Goal: Task Accomplishment & Management: Use online tool/utility

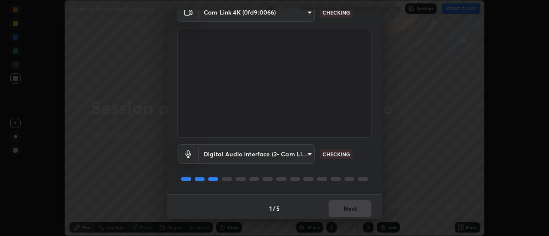
scroll to position [45, 0]
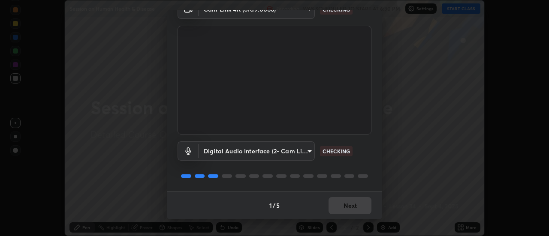
click at [359, 213] on button "Next" at bounding box center [349, 205] width 43 height 17
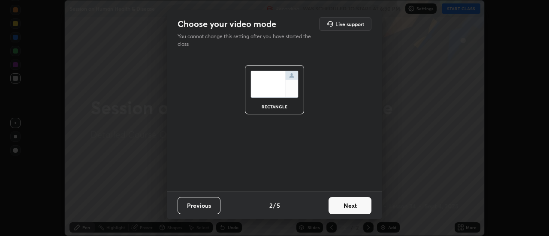
scroll to position [0, 0]
click at [359, 213] on button "Next" at bounding box center [349, 205] width 43 height 17
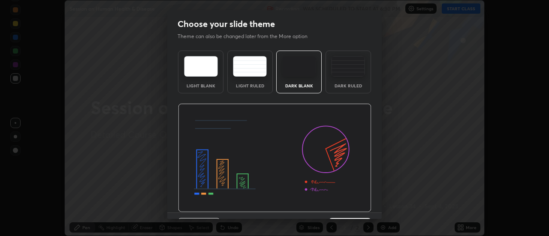
click at [345, 88] on div "Dark Ruled" at bounding box center [347, 72] width 45 height 43
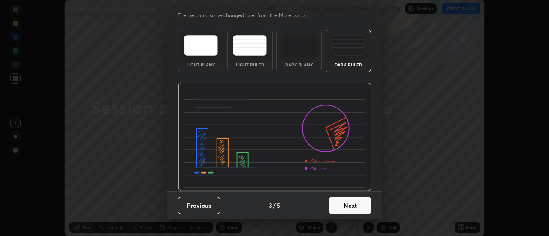
click at [342, 203] on button "Next" at bounding box center [349, 205] width 43 height 17
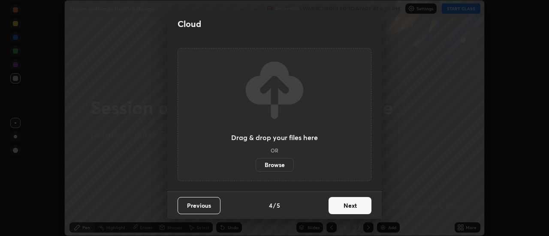
click at [345, 207] on button "Next" at bounding box center [349, 205] width 43 height 17
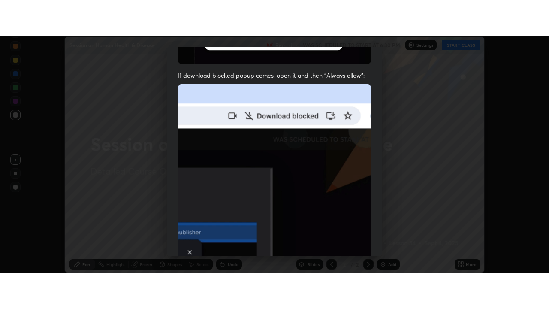
scroll to position [220, 0]
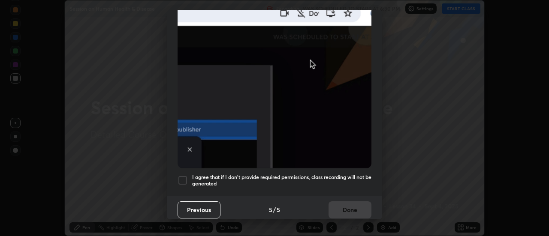
click at [186, 175] on div at bounding box center [182, 180] width 10 height 10
click at [353, 201] on button "Done" at bounding box center [349, 209] width 43 height 17
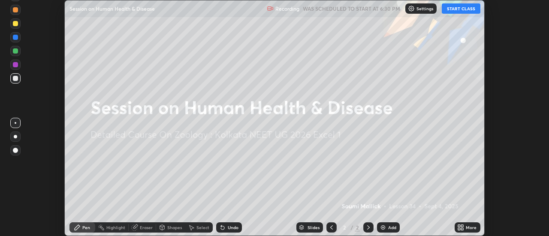
click at [455, 8] on button "START CLASS" at bounding box center [461, 8] width 39 height 10
click at [381, 226] on img at bounding box center [382, 227] width 7 height 7
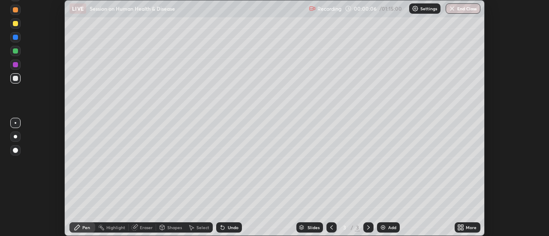
click at [463, 228] on icon at bounding box center [460, 227] width 7 height 7
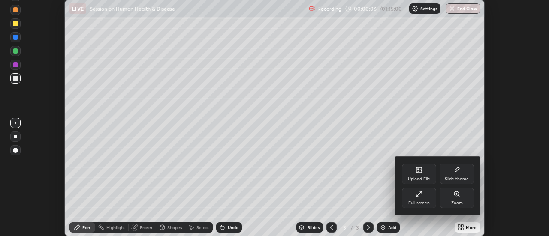
click at [424, 201] on div "Full screen" at bounding box center [418, 203] width 21 height 4
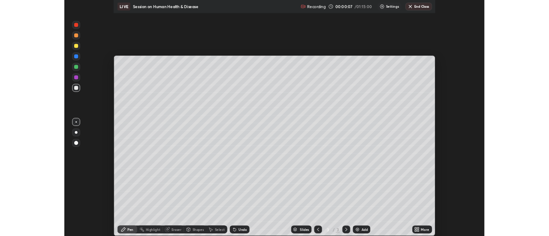
scroll to position [309, 549]
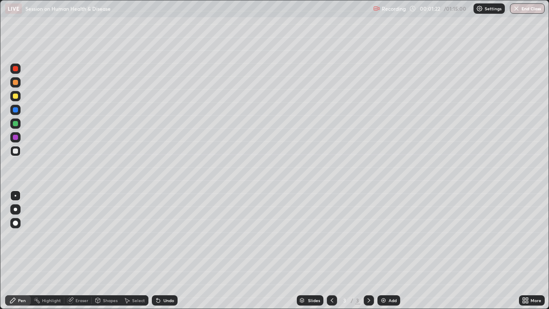
click at [166, 236] on div "Undo" at bounding box center [168, 300] width 11 height 4
click at [159, 236] on div "Undo" at bounding box center [165, 300] width 26 height 10
click at [109, 236] on div "Shapes" at bounding box center [110, 300] width 15 height 4
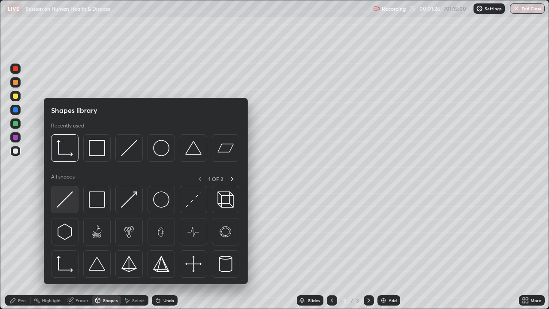
click at [60, 194] on img at bounding box center [65, 199] width 16 height 16
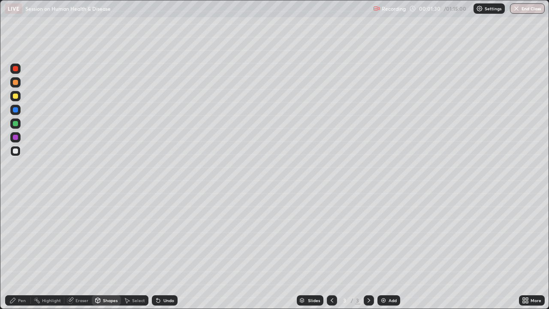
click at [26, 236] on div "Pen" at bounding box center [18, 300] width 26 height 10
click at [18, 138] on div at bounding box center [15, 137] width 5 height 5
click at [164, 236] on div "Undo" at bounding box center [168, 300] width 11 height 4
click at [166, 236] on div "Undo" at bounding box center [168, 300] width 11 height 4
click at [164, 236] on div "Undo" at bounding box center [168, 300] width 11 height 4
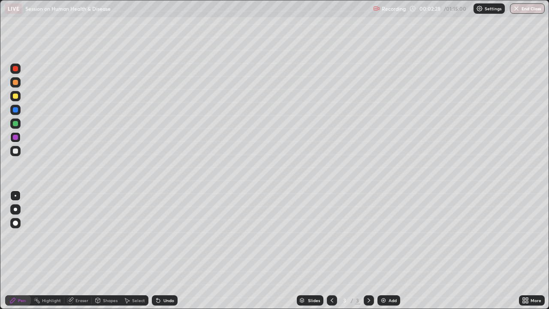
click at [163, 236] on div "Undo" at bounding box center [168, 300] width 11 height 4
click at [161, 236] on div "Undo" at bounding box center [165, 300] width 26 height 10
click at [162, 236] on div "Undo" at bounding box center [165, 300] width 26 height 10
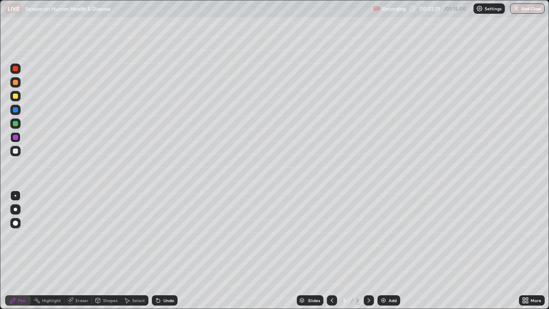
click at [161, 236] on div "Undo" at bounding box center [165, 300] width 26 height 10
click at [160, 236] on div "Undo" at bounding box center [162, 299] width 29 height 17
click at [162, 236] on div "Undo" at bounding box center [162, 299] width 29 height 17
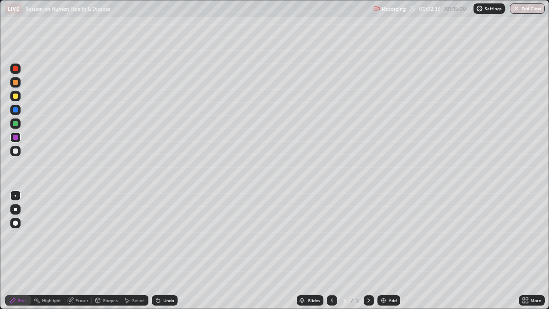
click at [168, 236] on div "Undo" at bounding box center [168, 300] width 11 height 4
click at [134, 236] on div "Select" at bounding box center [138, 300] width 13 height 4
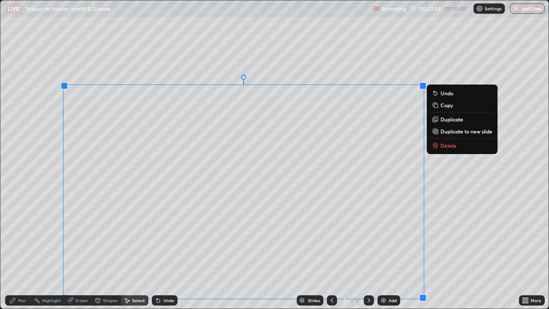
click at [440, 236] on div "0 ° Undo Copy Duplicate Duplicate to new slide Delete" at bounding box center [274, 154] width 548 height 308
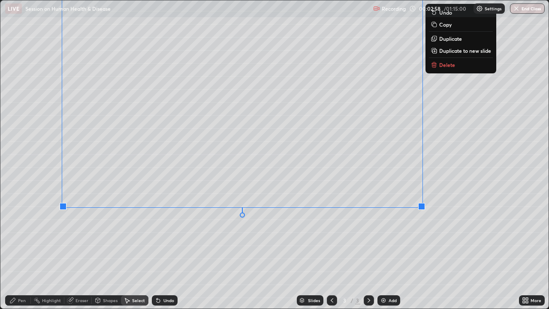
click at [228, 236] on div "0 ° Undo Copy Duplicate Duplicate to new slide Delete" at bounding box center [274, 154] width 548 height 308
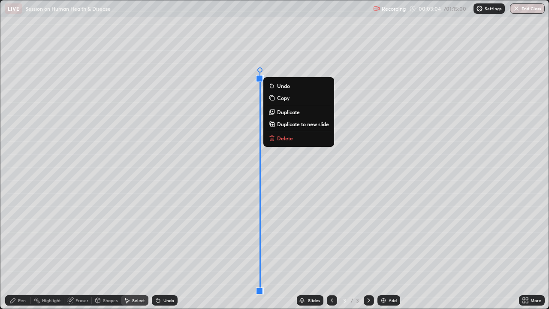
click at [296, 219] on div "0 ° Undo Copy Duplicate Duplicate to new slide Delete" at bounding box center [274, 154] width 548 height 308
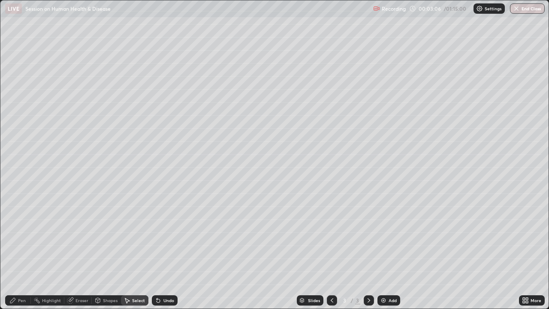
click at [24, 236] on div "Pen" at bounding box center [22, 300] width 8 height 4
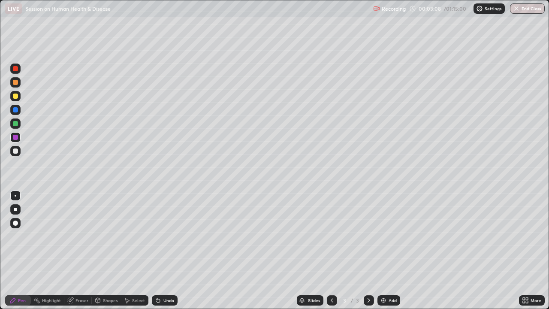
click at [19, 122] on div at bounding box center [15, 123] width 10 height 10
click at [130, 236] on div "Select" at bounding box center [134, 300] width 27 height 10
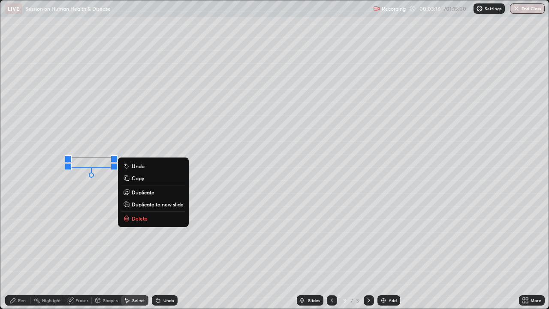
click at [150, 191] on p "Duplicate" at bounding box center [143, 192] width 23 height 7
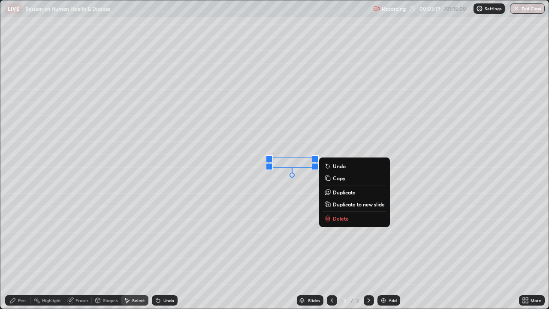
click at [19, 236] on div "Pen" at bounding box center [22, 300] width 8 height 4
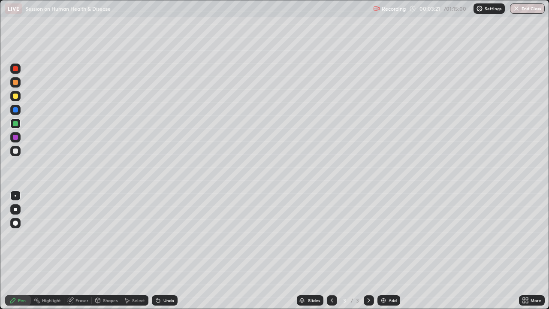
click at [15, 113] on div at bounding box center [15, 110] width 10 height 10
click at [15, 153] on div at bounding box center [15, 150] width 5 height 5
click at [165, 236] on div "Undo" at bounding box center [168, 300] width 11 height 4
click at [164, 236] on div "Undo" at bounding box center [168, 300] width 11 height 4
click at [168, 236] on div "Undo" at bounding box center [168, 300] width 11 height 4
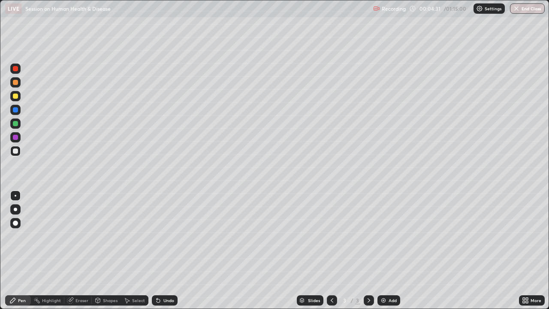
click at [135, 236] on div "Select" at bounding box center [138, 300] width 13 height 4
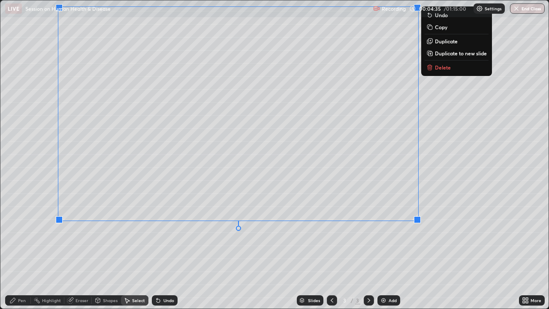
click at [161, 236] on div "0 ° Undo Copy Duplicate Duplicate to new slide Delete" at bounding box center [274, 154] width 548 height 308
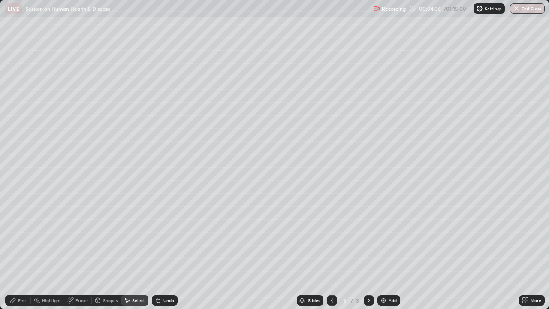
click at [25, 236] on div "Pen" at bounding box center [22, 300] width 8 height 4
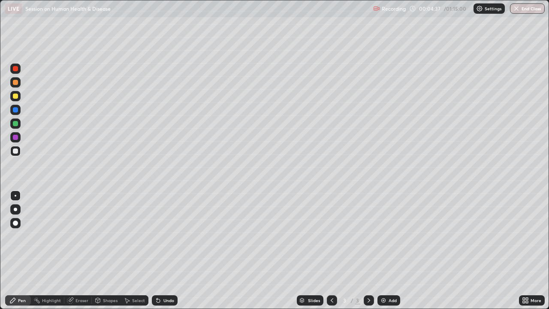
click at [16, 123] on div at bounding box center [15, 123] width 5 height 5
click at [81, 236] on div "Eraser" at bounding box center [81, 300] width 13 height 4
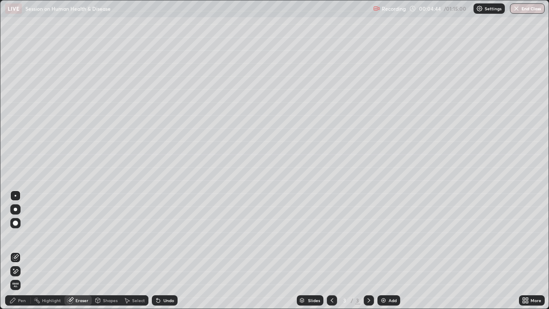
click at [21, 236] on div "Pen" at bounding box center [22, 300] width 8 height 4
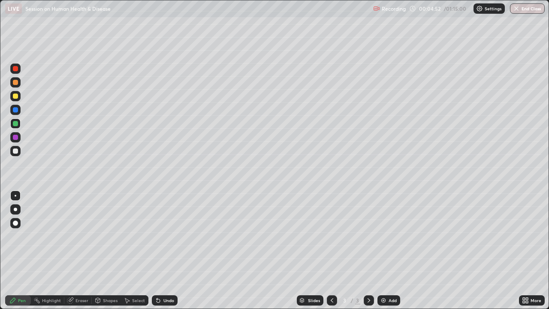
click at [165, 236] on div "Undo" at bounding box center [168, 300] width 11 height 4
click at [110, 236] on div "Shapes" at bounding box center [110, 300] width 15 height 4
click at [70, 236] on icon at bounding box center [70, 300] width 6 height 6
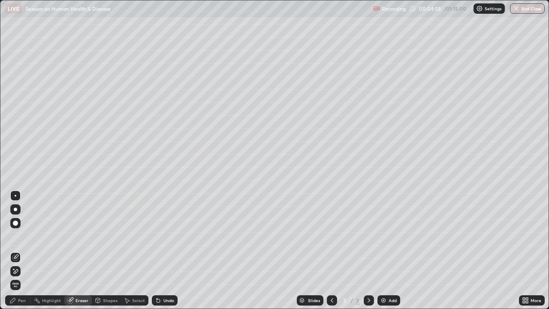
click at [66, 236] on div "Eraser" at bounding box center [77, 299] width 27 height 17
click at [24, 236] on div "Pen" at bounding box center [18, 300] width 26 height 10
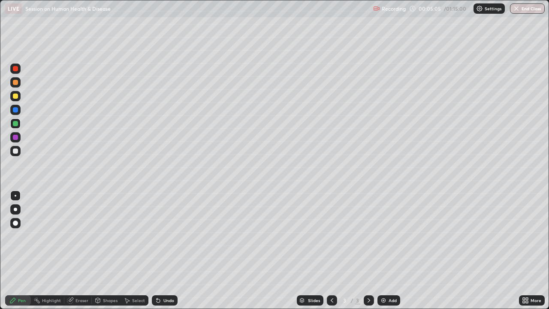
click at [113, 236] on div "Shapes" at bounding box center [110, 300] width 15 height 4
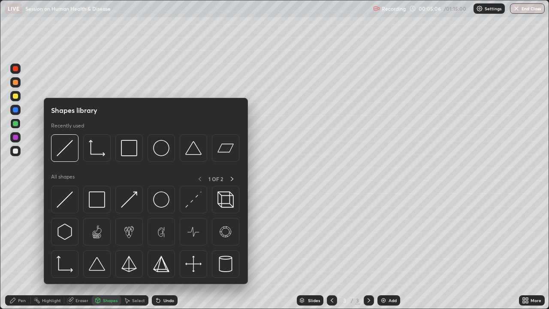
click at [129, 236] on icon at bounding box center [126, 300] width 7 height 7
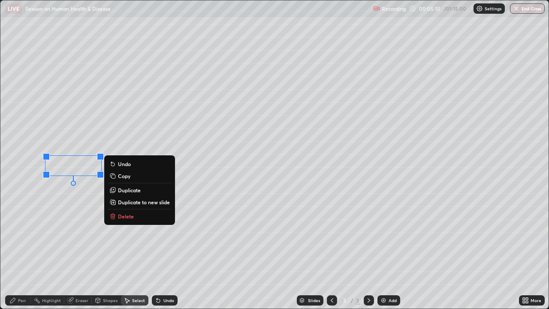
click at [87, 236] on div "0 ° Undo Copy Duplicate Duplicate to new slide Delete" at bounding box center [274, 154] width 548 height 308
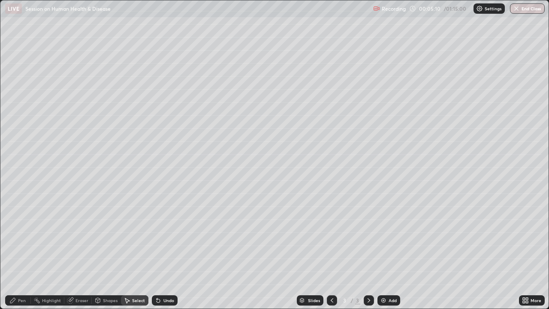
click at [21, 236] on div "Pen" at bounding box center [22, 300] width 8 height 4
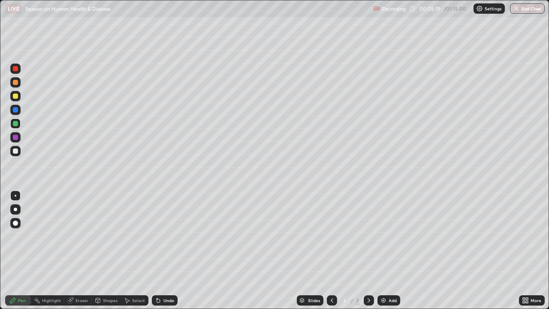
click at [13, 110] on div at bounding box center [15, 109] width 5 height 5
click at [167, 236] on div "Undo" at bounding box center [168, 300] width 11 height 4
click at [165, 236] on div "Undo" at bounding box center [165, 300] width 26 height 10
click at [15, 153] on div at bounding box center [15, 150] width 5 height 5
click at [105, 236] on div "Shapes" at bounding box center [110, 300] width 15 height 4
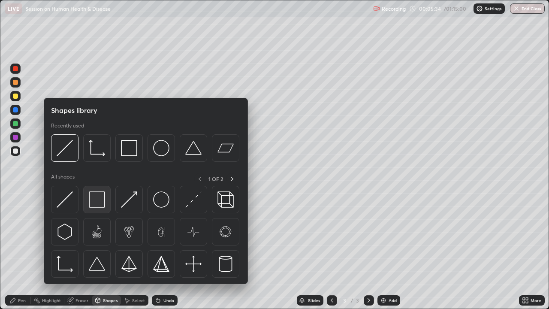
click at [96, 203] on img at bounding box center [97, 199] width 16 height 16
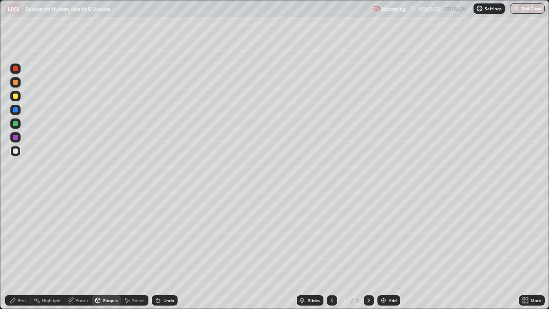
click at [19, 125] on div at bounding box center [15, 123] width 10 height 10
click at [21, 236] on div "Pen" at bounding box center [22, 300] width 8 height 4
click at [18, 154] on div at bounding box center [15, 151] width 10 height 10
click at [161, 236] on div "Undo" at bounding box center [165, 300] width 26 height 10
click at [112, 236] on div "Shapes" at bounding box center [110, 300] width 15 height 4
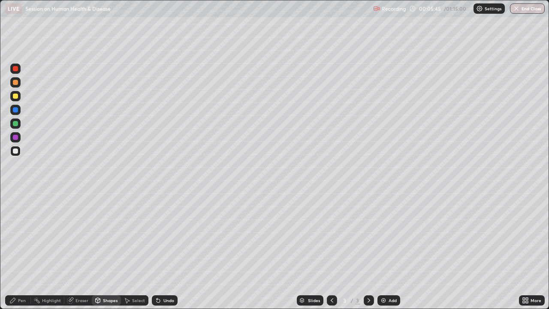
click at [132, 236] on div "Select" at bounding box center [138, 300] width 13 height 4
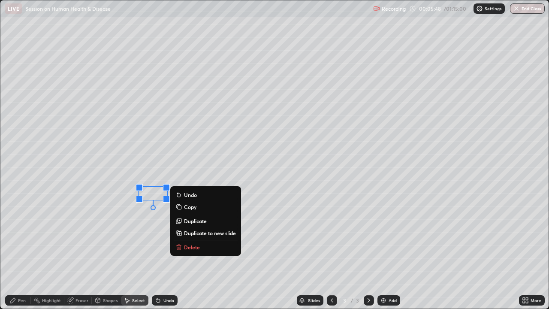
click at [21, 236] on div "Pen" at bounding box center [22, 300] width 8 height 4
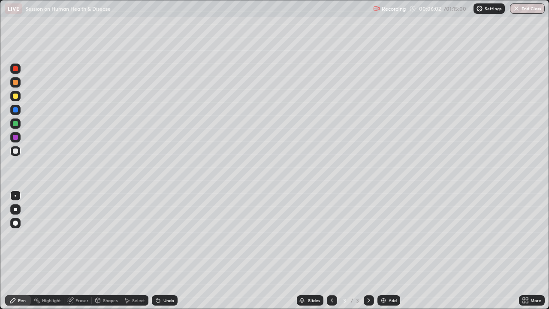
click at [165, 236] on div "Undo" at bounding box center [168, 300] width 11 height 4
click at [168, 236] on div "Undo" at bounding box center [168, 300] width 11 height 4
click at [166, 236] on div "Undo" at bounding box center [162, 299] width 29 height 17
click at [168, 236] on div "Undo" at bounding box center [168, 300] width 11 height 4
click at [18, 114] on div at bounding box center [15, 110] width 10 height 10
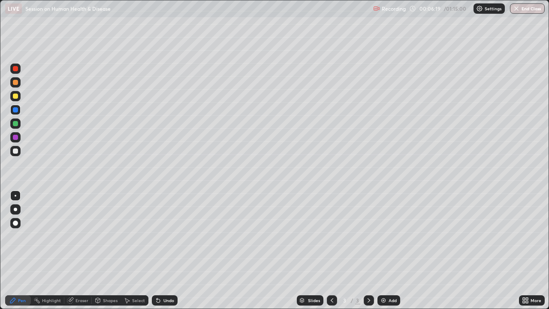
click at [167, 236] on div "Undo" at bounding box center [168, 300] width 11 height 4
click at [16, 83] on div at bounding box center [15, 82] width 5 height 5
click at [13, 114] on div at bounding box center [15, 110] width 10 height 10
click at [16, 153] on div at bounding box center [15, 151] width 10 height 10
click at [17, 123] on div at bounding box center [15, 123] width 5 height 5
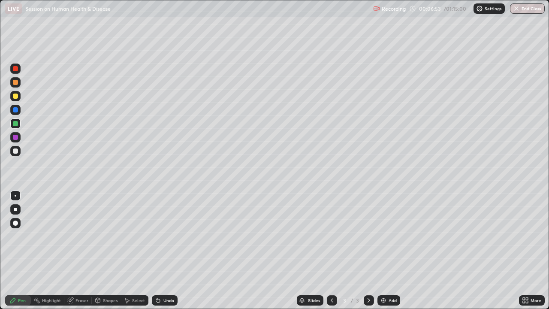
click at [16, 112] on div at bounding box center [15, 109] width 5 height 5
click at [16, 94] on div at bounding box center [15, 95] width 5 height 5
click at [160, 236] on div "Undo" at bounding box center [165, 300] width 26 height 10
click at [160, 236] on icon at bounding box center [158, 300] width 7 height 7
click at [16, 110] on div at bounding box center [15, 109] width 5 height 5
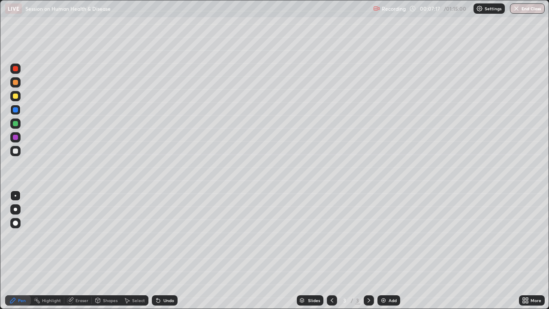
click at [18, 150] on div at bounding box center [15, 150] width 5 height 5
click at [135, 236] on div "Select" at bounding box center [134, 300] width 27 height 10
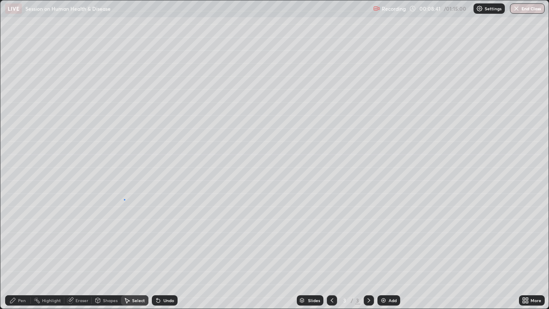
click at [124, 199] on div "0 ° Undo Copy Duplicate Duplicate to new slide Delete" at bounding box center [274, 154] width 548 height 308
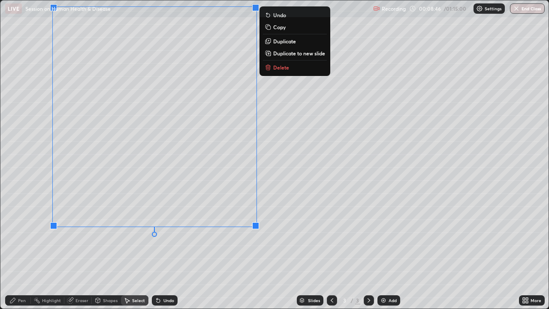
click at [301, 220] on div "0 ° Undo Copy Duplicate Duplicate to new slide Delete" at bounding box center [274, 154] width 548 height 308
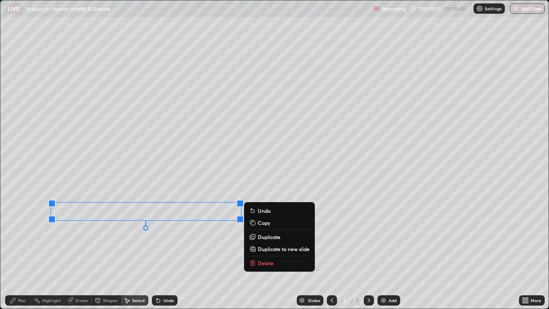
click at [358, 235] on div "0 ° Undo Copy Duplicate Duplicate to new slide Delete" at bounding box center [274, 154] width 548 height 308
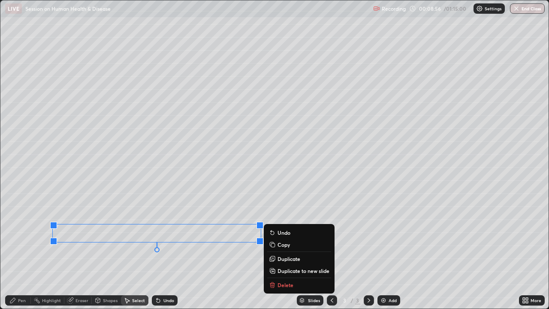
click at [332, 197] on div "0 ° Undo Copy Duplicate Duplicate to new slide Delete" at bounding box center [274, 154] width 548 height 308
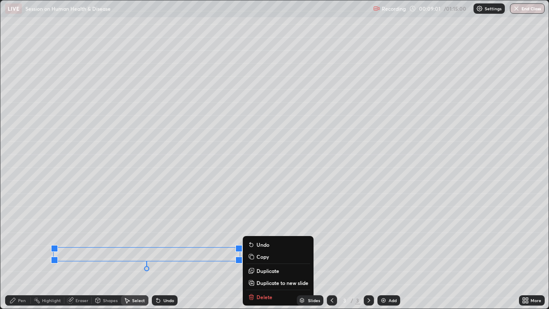
click at [318, 201] on div "0 ° Undo Copy Duplicate Duplicate to new slide Delete" at bounding box center [274, 154] width 548 height 308
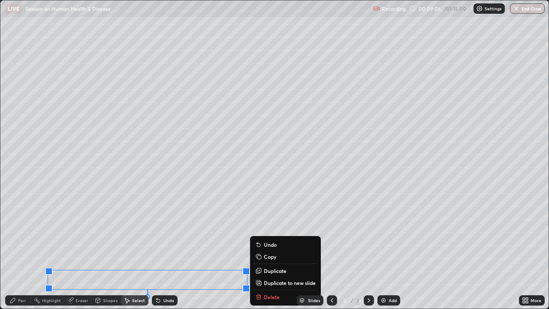
click at [307, 198] on div "0 ° Undo Copy Duplicate Duplicate to new slide Delete" at bounding box center [274, 154] width 548 height 308
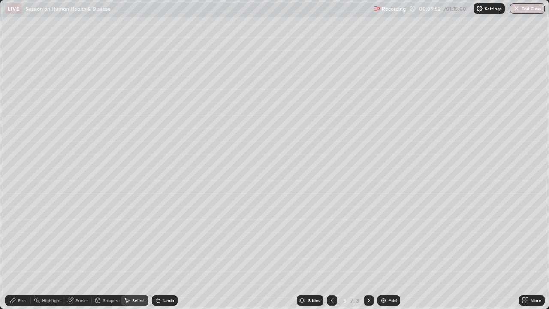
click at [380, 236] on img at bounding box center [383, 300] width 7 height 7
click at [22, 236] on div "Pen" at bounding box center [18, 300] width 26 height 10
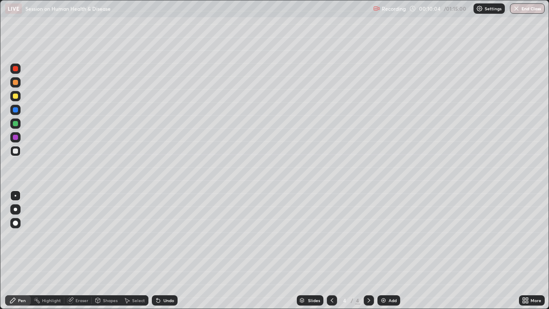
click at [15, 151] on div at bounding box center [15, 150] width 5 height 5
click at [20, 140] on div at bounding box center [15, 137] width 10 height 10
click at [164, 236] on div "Undo" at bounding box center [168, 300] width 11 height 4
click at [163, 236] on div "Undo" at bounding box center [168, 300] width 11 height 4
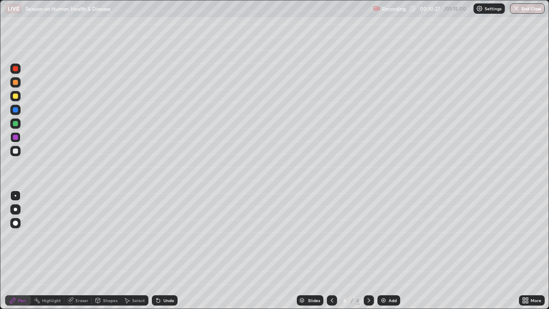
click at [170, 236] on div "Undo" at bounding box center [168, 300] width 11 height 4
click at [106, 236] on div "Shapes" at bounding box center [110, 300] width 15 height 4
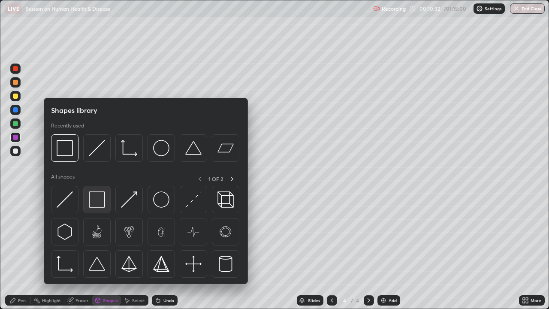
click at [95, 197] on img at bounding box center [97, 199] width 16 height 16
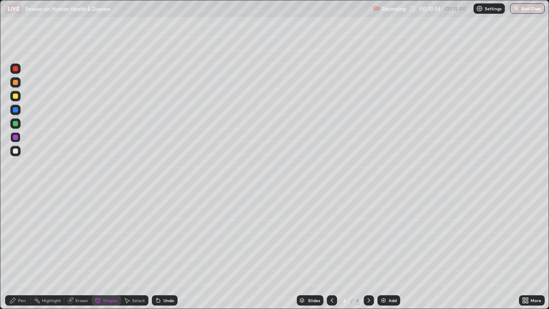
click at [168, 236] on div "Undo" at bounding box center [168, 300] width 11 height 4
click at [138, 236] on div "Select" at bounding box center [138, 300] width 13 height 4
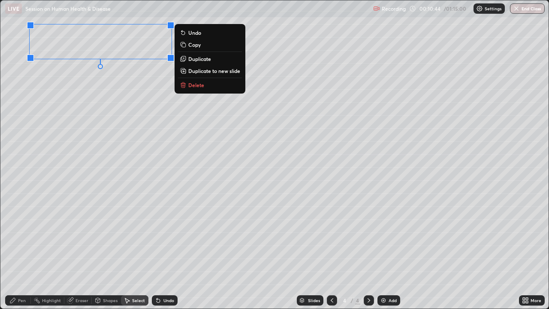
click at [78, 236] on div "0 ° Undo Copy Duplicate Duplicate to new slide Delete" at bounding box center [274, 154] width 548 height 308
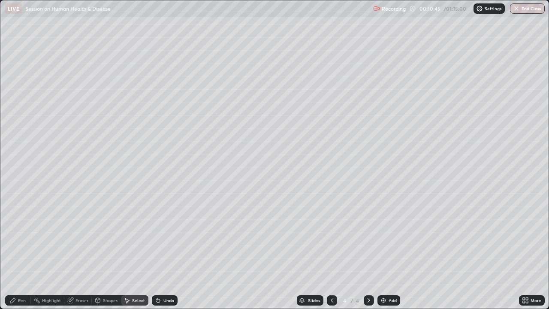
click at [25, 236] on div "Pen" at bounding box center [22, 300] width 8 height 4
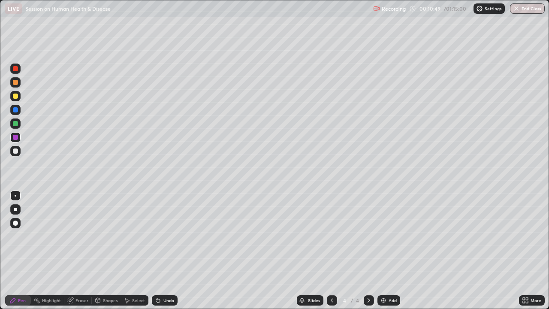
click at [15, 83] on div at bounding box center [15, 82] width 5 height 5
click at [163, 236] on div "Undo" at bounding box center [165, 300] width 26 height 10
click at [127, 236] on icon at bounding box center [127, 300] width 5 height 5
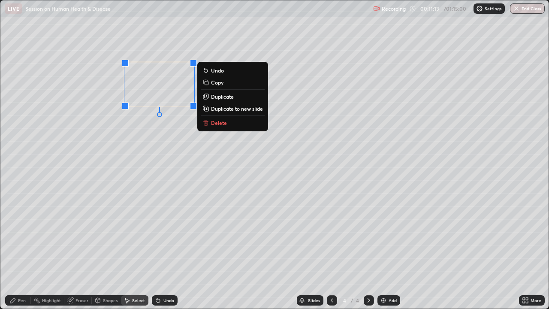
click at [120, 212] on div "0 ° Undo Copy Duplicate Duplicate to new slide Delete" at bounding box center [274, 154] width 548 height 308
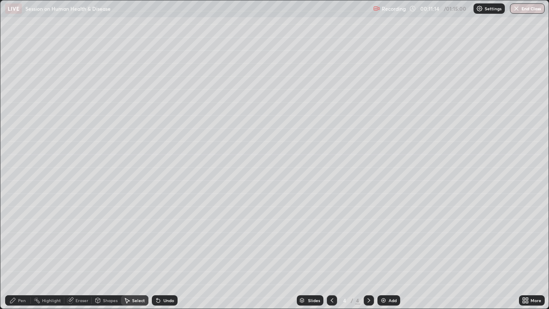
click at [22, 236] on div "Pen" at bounding box center [22, 300] width 8 height 4
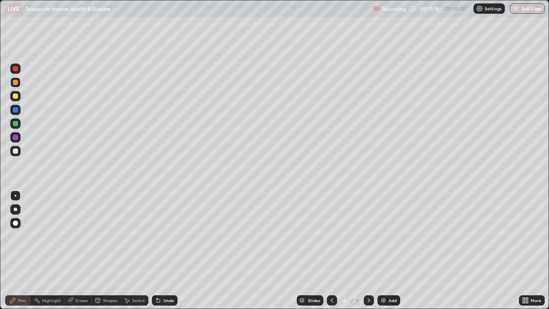
click at [16, 137] on div at bounding box center [15, 137] width 5 height 5
click at [112, 236] on div "Shapes" at bounding box center [110, 300] width 15 height 4
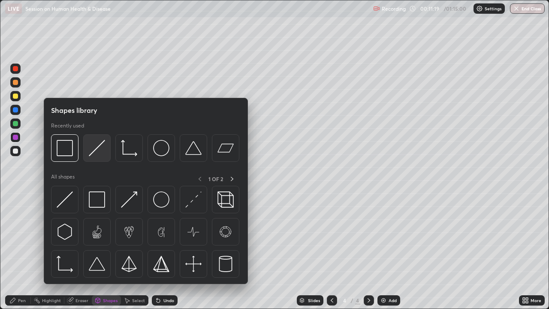
click at [103, 154] on img at bounding box center [97, 148] width 16 height 16
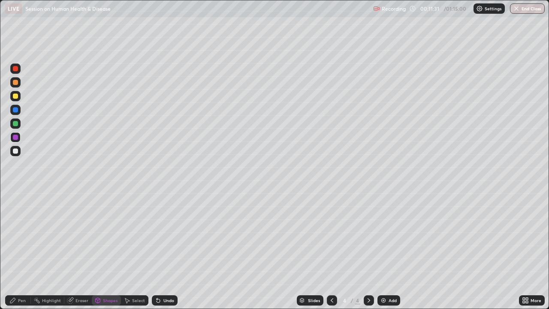
click at [22, 236] on div "Pen" at bounding box center [22, 300] width 8 height 4
click at [15, 124] on div at bounding box center [15, 123] width 5 height 5
click at [164, 236] on div "Undo" at bounding box center [168, 300] width 11 height 4
click at [167, 236] on div "Undo" at bounding box center [165, 300] width 26 height 10
click at [160, 236] on icon at bounding box center [158, 300] width 7 height 7
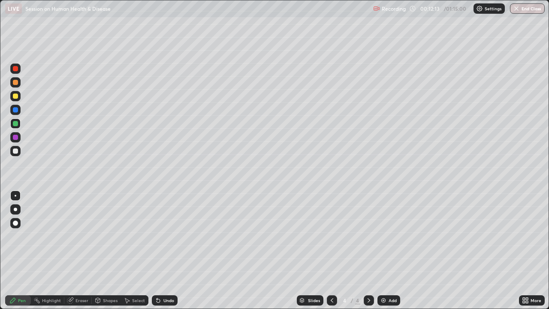
click at [107, 236] on div "Shapes" at bounding box center [110, 300] width 15 height 4
click at [30, 236] on div "Pen" at bounding box center [18, 300] width 26 height 10
click at [16, 138] on div at bounding box center [15, 137] width 5 height 5
click at [17, 111] on div at bounding box center [15, 109] width 5 height 5
click at [17, 94] on div at bounding box center [15, 95] width 5 height 5
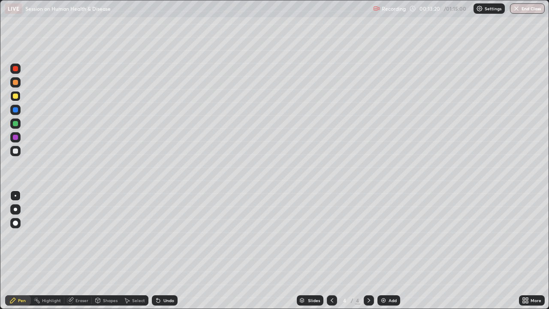
click at [15, 83] on div at bounding box center [15, 82] width 5 height 5
click at [17, 97] on div at bounding box center [15, 95] width 5 height 5
click at [170, 236] on div "Undo" at bounding box center [168, 300] width 11 height 4
click at [17, 124] on div at bounding box center [15, 123] width 5 height 5
click at [171, 236] on div "Undo" at bounding box center [168, 300] width 11 height 4
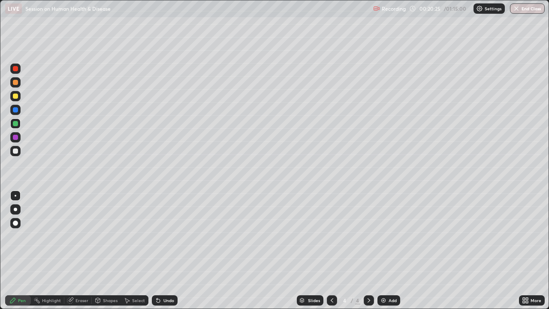
click at [330, 236] on icon at bounding box center [331, 300] width 3 height 4
click at [365, 236] on icon at bounding box center [368, 300] width 7 height 7
click at [18, 153] on div at bounding box center [15, 151] width 10 height 10
click at [107, 236] on div "Shapes" at bounding box center [106, 300] width 29 height 10
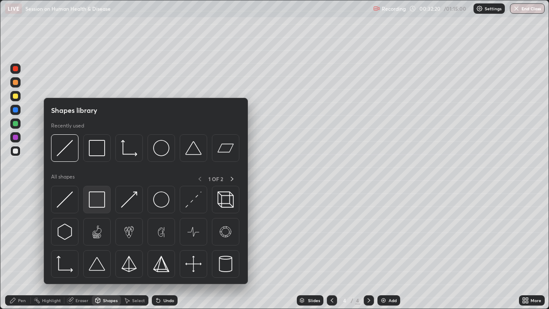
click at [105, 202] on img at bounding box center [97, 199] width 16 height 16
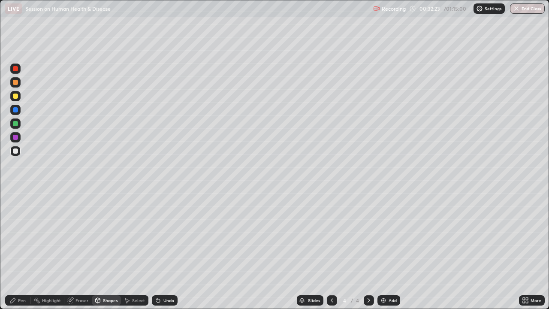
click at [135, 236] on div "Select" at bounding box center [138, 300] width 13 height 4
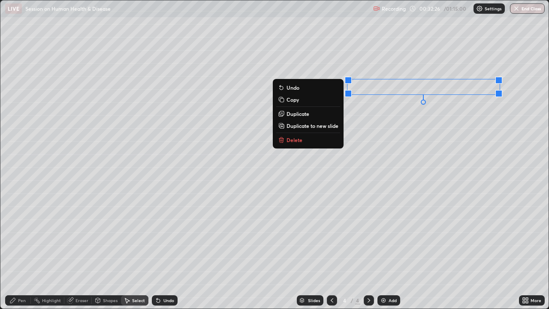
click at [390, 158] on div "0 ° Undo Copy Duplicate Duplicate to new slide Delete" at bounding box center [274, 154] width 548 height 308
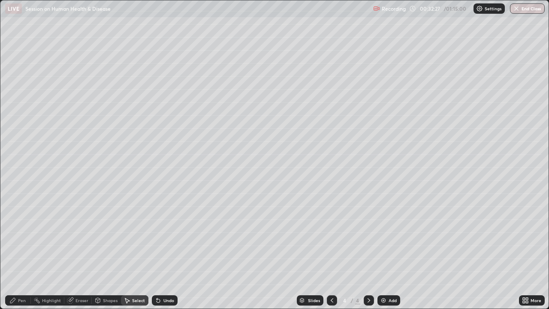
click at [22, 236] on div "Pen" at bounding box center [22, 300] width 8 height 4
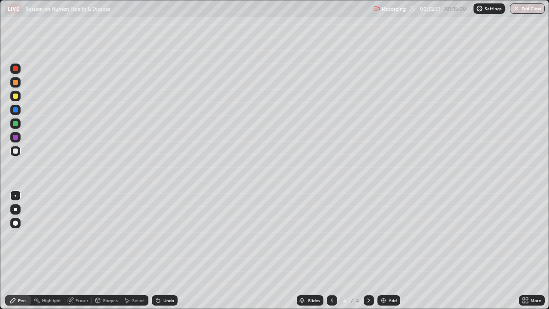
click at [18, 138] on div at bounding box center [15, 137] width 5 height 5
click at [20, 97] on div at bounding box center [15, 96] width 10 height 10
click at [161, 236] on div "Undo" at bounding box center [165, 300] width 26 height 10
click at [166, 236] on div "Undo" at bounding box center [168, 300] width 11 height 4
click at [168, 236] on div "Undo" at bounding box center [168, 300] width 11 height 4
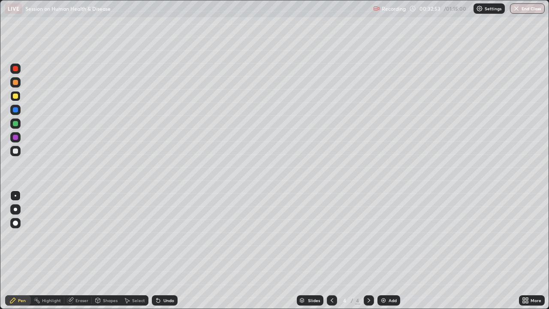
click at [168, 236] on div "Undo" at bounding box center [168, 300] width 11 height 4
click at [170, 236] on div "Undo" at bounding box center [168, 300] width 11 height 4
click at [16, 211] on div at bounding box center [15, 209] width 10 height 10
click at [165, 236] on div "Undo" at bounding box center [168, 300] width 11 height 4
click at [21, 194] on div at bounding box center [16, 196] width 14 height 14
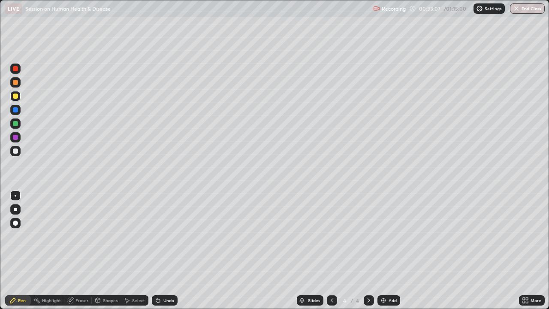
click at [15, 154] on div at bounding box center [15, 151] width 10 height 10
click at [132, 236] on div "Select" at bounding box center [138, 300] width 13 height 4
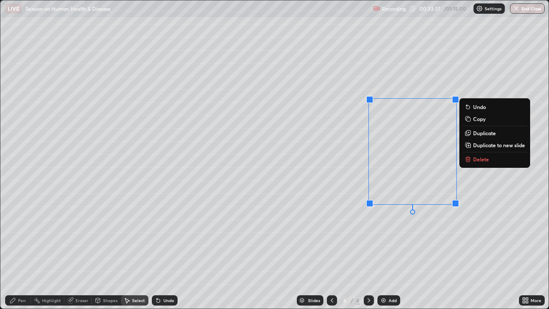
click at [355, 236] on div "0 ° Undo Copy Duplicate Duplicate to new slide Delete" at bounding box center [274, 154] width 548 height 308
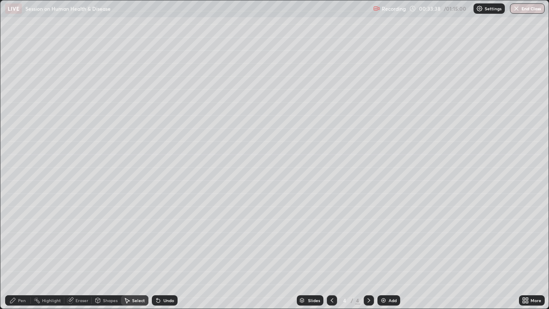
click at [15, 236] on icon at bounding box center [12, 299] width 5 height 5
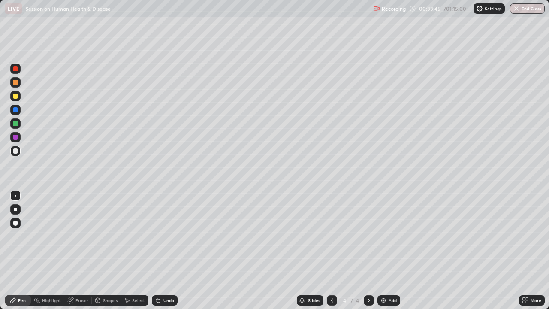
click at [17, 121] on div at bounding box center [15, 123] width 5 height 5
click at [15, 113] on div at bounding box center [15, 110] width 10 height 10
click at [165, 236] on div "Undo" at bounding box center [165, 300] width 26 height 10
click at [166, 236] on div "Undo" at bounding box center [165, 300] width 26 height 10
click at [330, 236] on icon at bounding box center [331, 300] width 3 height 4
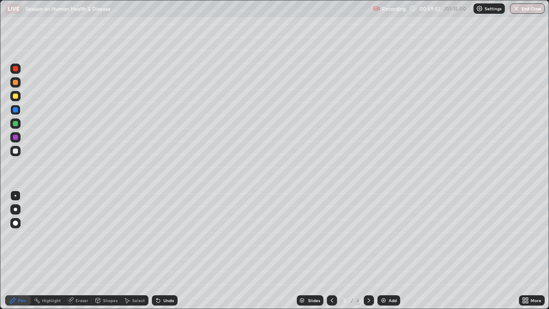
click at [371, 236] on icon at bounding box center [368, 300] width 7 height 7
click at [18, 72] on div at bounding box center [15, 68] width 10 height 10
click at [18, 96] on div at bounding box center [15, 96] width 10 height 10
click at [15, 150] on div at bounding box center [15, 150] width 5 height 5
click at [15, 223] on div at bounding box center [15, 222] width 5 height 5
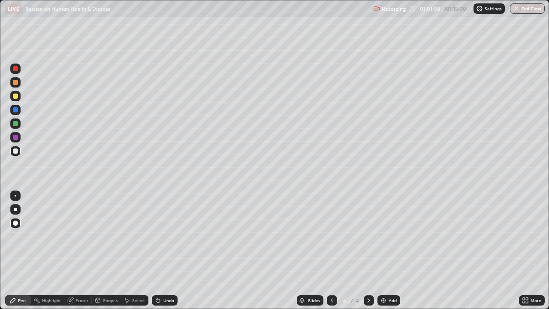
click at [13, 196] on div at bounding box center [15, 195] width 10 height 10
click at [16, 138] on div at bounding box center [15, 137] width 5 height 5
click at [18, 101] on div at bounding box center [15, 96] width 10 height 10
click at [165, 236] on div "Undo" at bounding box center [168, 300] width 11 height 4
click at [166, 236] on div "Undo" at bounding box center [168, 300] width 11 height 4
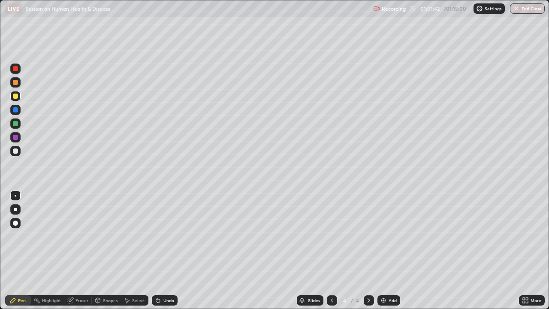
click at [82, 236] on div "Eraser" at bounding box center [81, 300] width 13 height 4
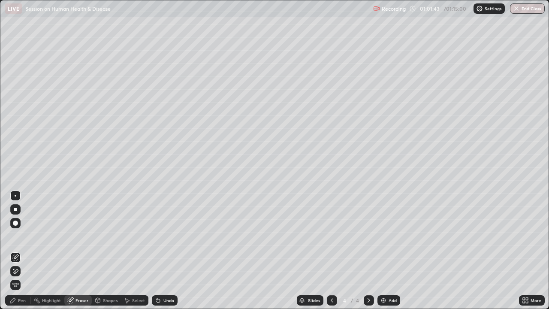
click at [15, 207] on div at bounding box center [15, 208] width 3 height 3
click at [17, 225] on div at bounding box center [15, 223] width 10 height 10
click at [22, 236] on div "Pen" at bounding box center [22, 300] width 8 height 4
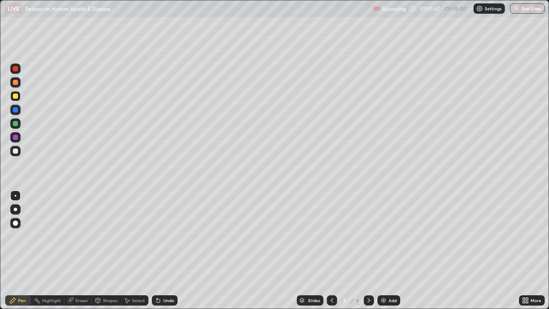
click at [164, 236] on div "Undo" at bounding box center [165, 300] width 26 height 10
click at [16, 155] on div at bounding box center [15, 151] width 10 height 10
click at [17, 223] on div at bounding box center [15, 222] width 5 height 5
click at [15, 93] on div at bounding box center [15, 95] width 5 height 5
click at [14, 142] on div at bounding box center [15, 137] width 10 height 10
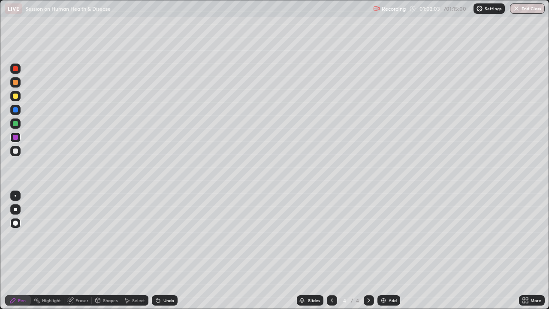
click at [16, 200] on div at bounding box center [15, 195] width 10 height 10
click at [19, 111] on div at bounding box center [15, 110] width 10 height 10
click at [167, 236] on div "Undo" at bounding box center [168, 300] width 11 height 4
click at [166, 236] on div "Undo" at bounding box center [168, 300] width 11 height 4
click at [163, 236] on div "Undo" at bounding box center [168, 300] width 11 height 4
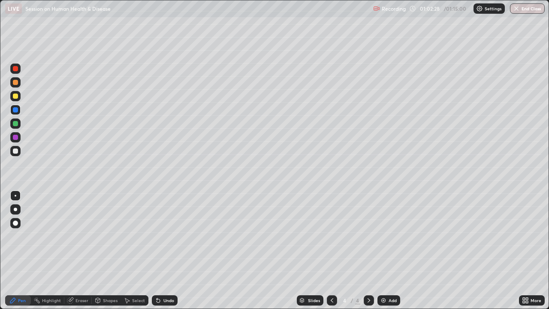
click at [166, 236] on div "Undo" at bounding box center [168, 300] width 11 height 4
click at [165, 236] on div "Undo" at bounding box center [168, 300] width 11 height 4
click at [16, 150] on div at bounding box center [15, 150] width 5 height 5
click at [19, 123] on div at bounding box center [15, 123] width 10 height 10
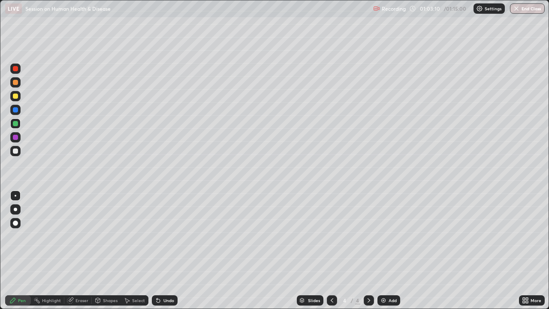
click at [164, 236] on div "Undo" at bounding box center [168, 300] width 11 height 4
click at [163, 236] on div "Undo" at bounding box center [165, 300] width 26 height 10
click at [17, 111] on div at bounding box center [15, 109] width 5 height 5
click at [166, 236] on div "Undo" at bounding box center [168, 300] width 11 height 4
click at [15, 150] on div at bounding box center [15, 150] width 5 height 5
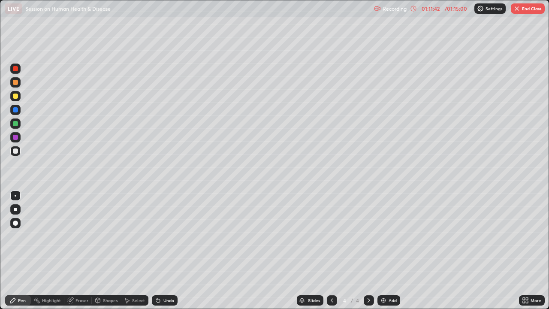
click at [387, 236] on div "Add" at bounding box center [388, 300] width 23 height 10
click at [16, 138] on div at bounding box center [15, 137] width 5 height 5
click at [15, 153] on div at bounding box center [15, 151] width 10 height 10
click at [163, 236] on div "Undo" at bounding box center [168, 300] width 11 height 4
click at [159, 236] on icon at bounding box center [158, 300] width 7 height 7
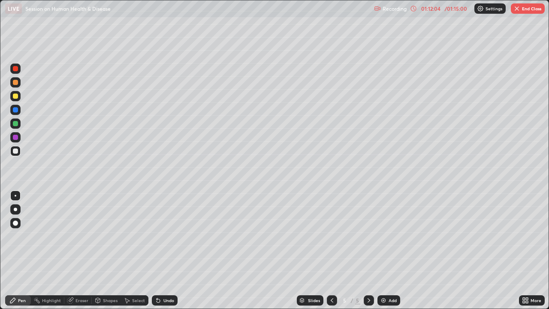
click at [161, 236] on div "Undo" at bounding box center [165, 300] width 26 height 10
click at [133, 236] on div "Select" at bounding box center [138, 300] width 13 height 4
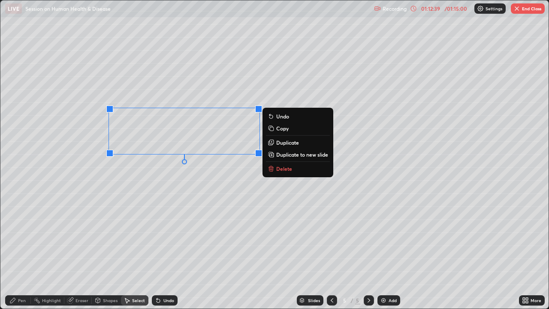
click at [97, 222] on div "0 ° Undo Copy Duplicate Duplicate to new slide Delete" at bounding box center [274, 154] width 548 height 308
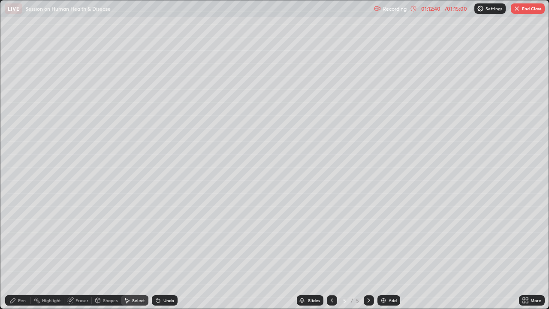
click at [16, 236] on icon at bounding box center [12, 300] width 7 height 7
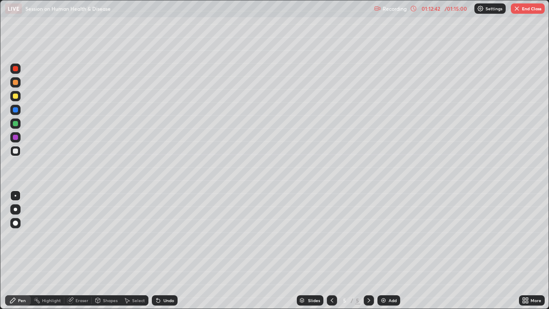
click at [17, 140] on div at bounding box center [15, 137] width 10 height 10
click at [18, 125] on div at bounding box center [15, 123] width 10 height 10
click at [20, 222] on div at bounding box center [15, 223] width 10 height 10
click at [163, 236] on div "Undo" at bounding box center [168, 300] width 11 height 4
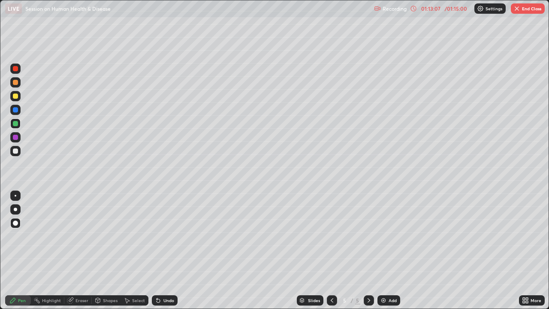
click at [24, 236] on div "Pen" at bounding box center [22, 300] width 8 height 4
click at [18, 193] on div at bounding box center [15, 195] width 10 height 10
click at [19, 137] on div at bounding box center [15, 137] width 10 height 10
click at [18, 87] on div at bounding box center [15, 82] width 10 height 10
click at [168, 236] on div "Undo" at bounding box center [168, 300] width 11 height 4
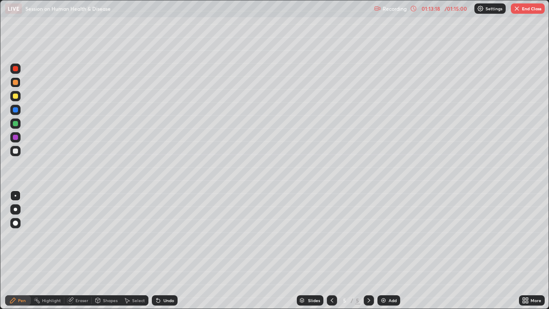
click at [164, 236] on div "Undo" at bounding box center [168, 300] width 11 height 4
click at [19, 151] on div at bounding box center [15, 151] width 10 height 10
click at [16, 110] on div at bounding box center [15, 109] width 5 height 5
click at [167, 236] on div "Undo" at bounding box center [162, 299] width 29 height 17
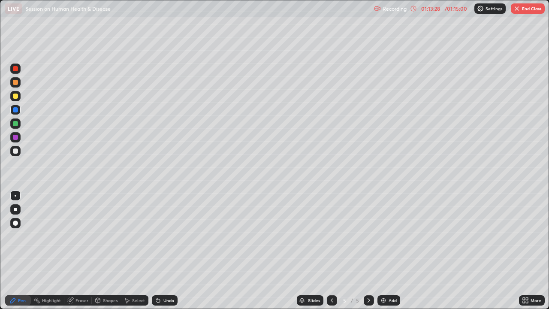
click at [169, 236] on div "Undo" at bounding box center [168, 300] width 11 height 4
click at [18, 83] on div at bounding box center [15, 82] width 10 height 10
click at [17, 227] on div at bounding box center [15, 223] width 10 height 10
click at [161, 236] on div "Undo" at bounding box center [165, 300] width 26 height 10
click at [168, 236] on div "Undo" at bounding box center [168, 300] width 11 height 4
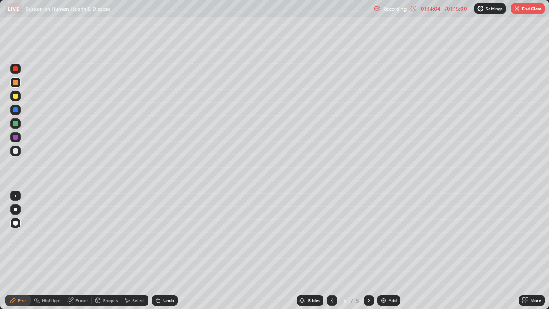
click at [18, 153] on div at bounding box center [15, 151] width 10 height 10
click at [15, 194] on div at bounding box center [15, 195] width 10 height 10
click at [15, 111] on div at bounding box center [15, 109] width 5 height 5
click at [19, 96] on div at bounding box center [15, 96] width 10 height 10
click at [167, 236] on div "Undo" at bounding box center [165, 300] width 26 height 10
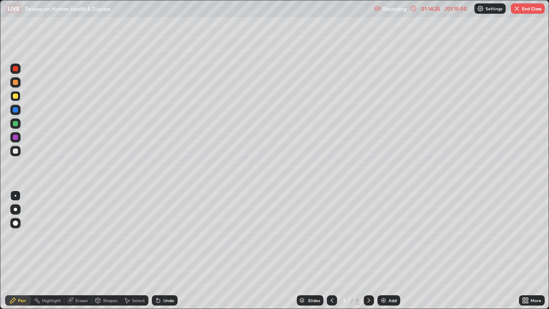
click at [168, 236] on div "Undo" at bounding box center [162, 299] width 29 height 17
click at [16, 111] on div at bounding box center [15, 109] width 5 height 5
click at [15, 85] on div at bounding box center [15, 82] width 10 height 10
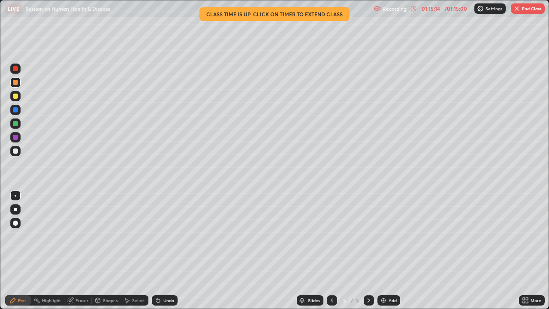
click at [169, 236] on div "Undo" at bounding box center [168, 300] width 11 height 4
click at [516, 13] on button "End Class" at bounding box center [528, 8] width 34 height 10
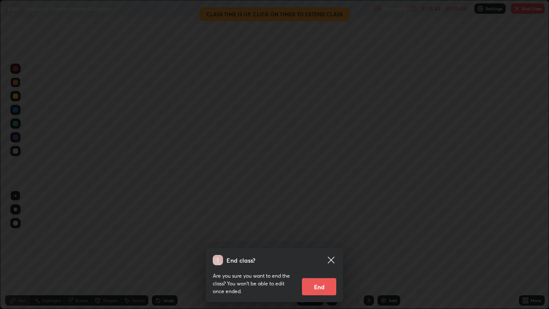
click at [332, 236] on icon at bounding box center [330, 259] width 6 height 6
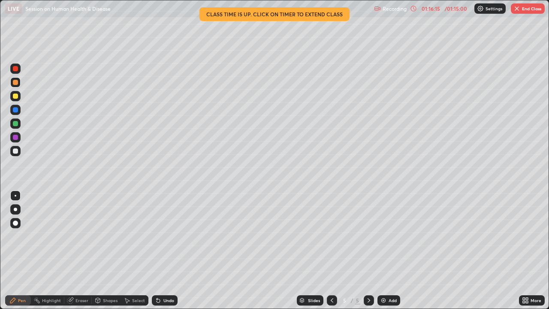
click at [515, 13] on button "End Class" at bounding box center [528, 8] width 34 height 10
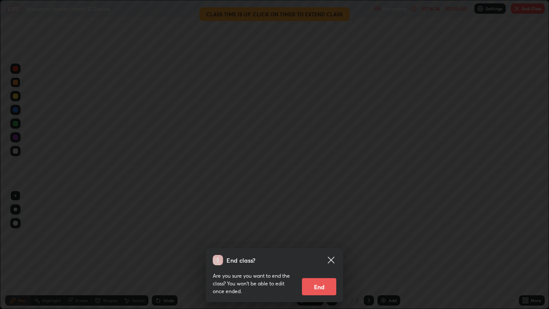
click at [312, 236] on button "End" at bounding box center [319, 286] width 34 height 17
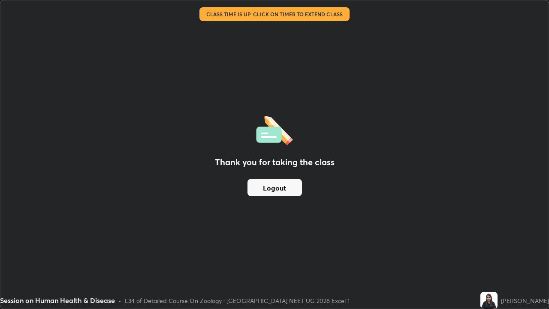
click at [278, 187] on button "Logout" at bounding box center [274, 187] width 54 height 17
click at [278, 189] on button "Logout" at bounding box center [274, 187] width 54 height 17
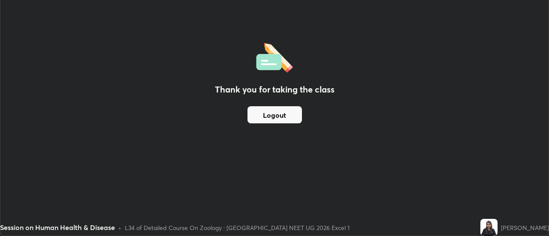
scroll to position [42629, 42316]
